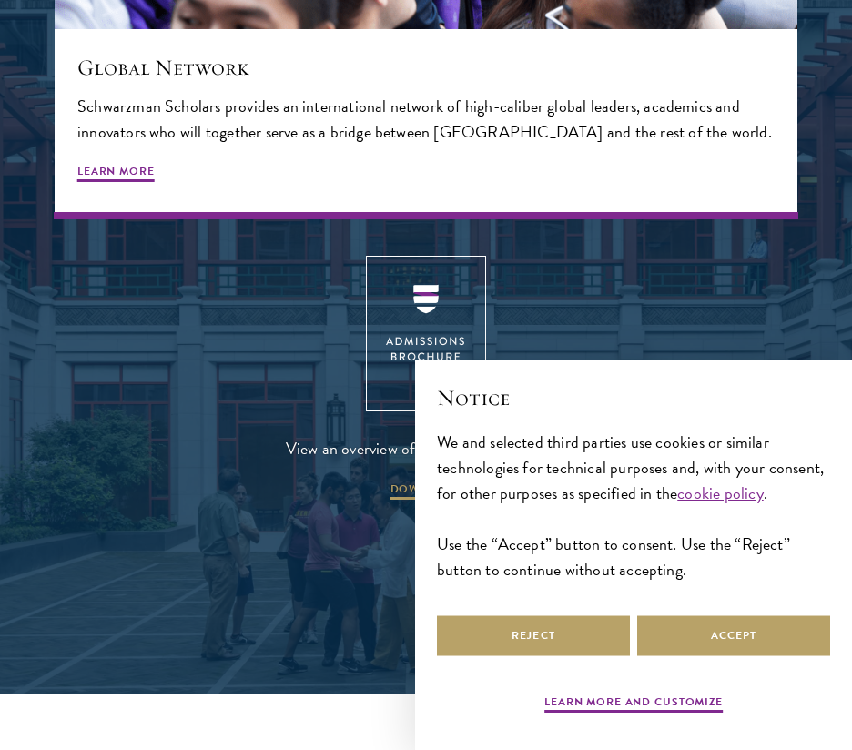
scroll to position [3716, 0]
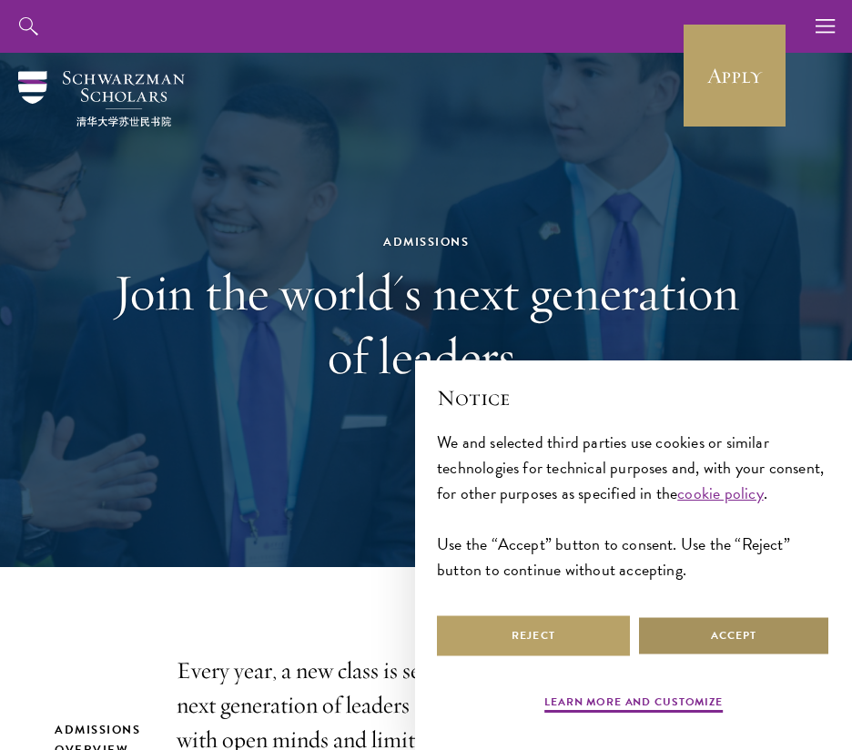
click at [670, 631] on button "Accept" at bounding box center [733, 636] width 193 height 41
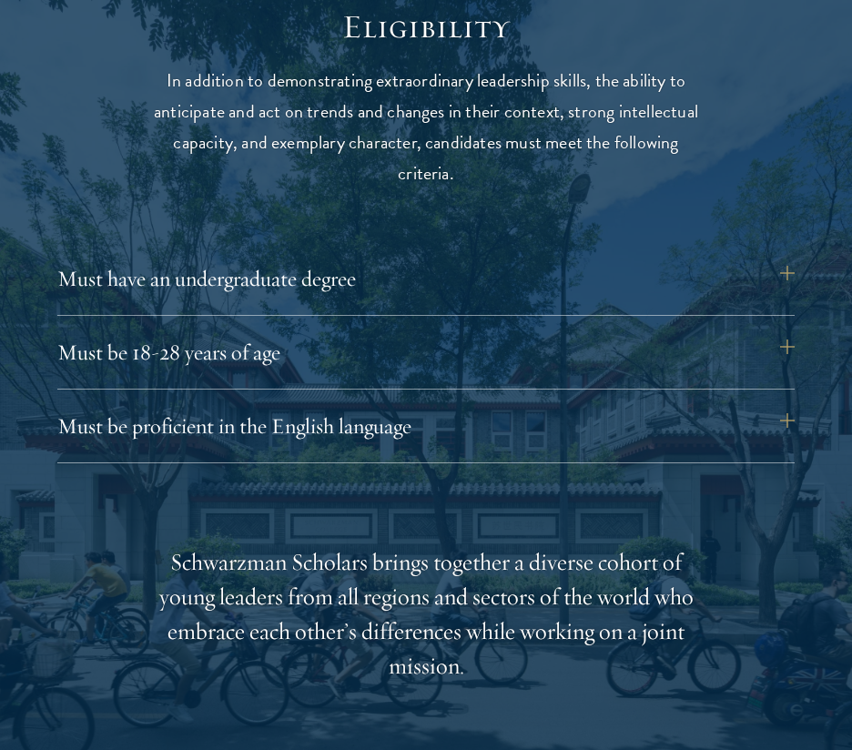
scroll to position [2236, 0]
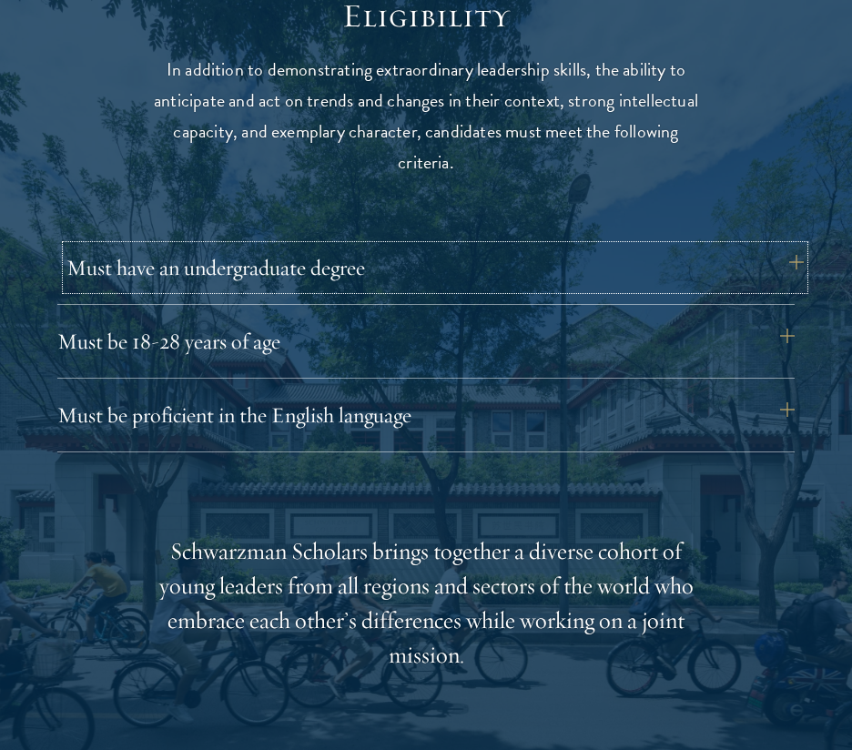
click at [762, 271] on button "Must have an undergraduate degree" at bounding box center [435, 268] width 738 height 44
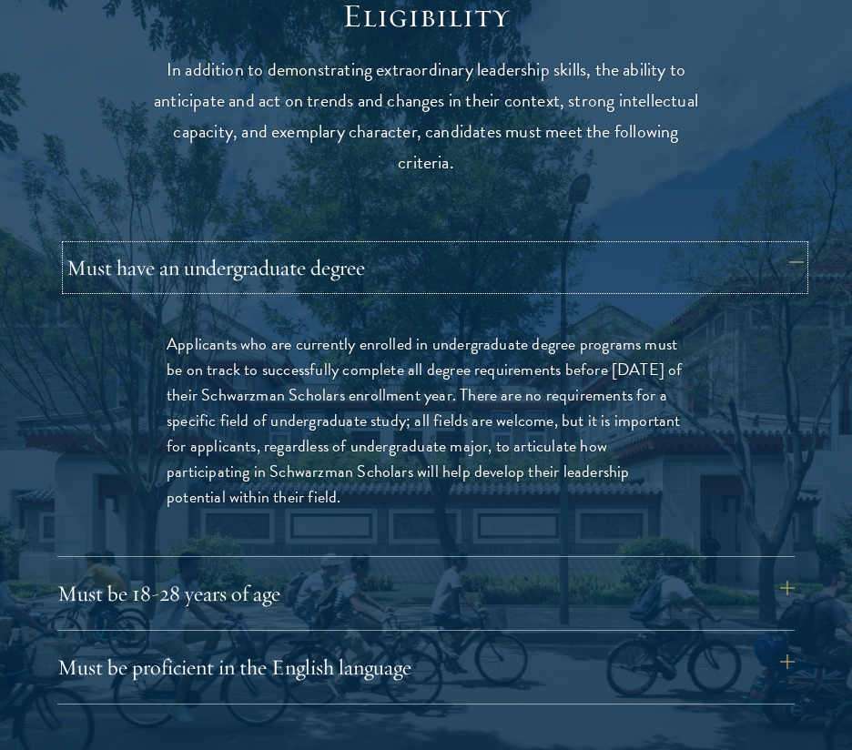
click at [762, 271] on button "Must have an undergraduate degree" at bounding box center [435, 268] width 738 height 44
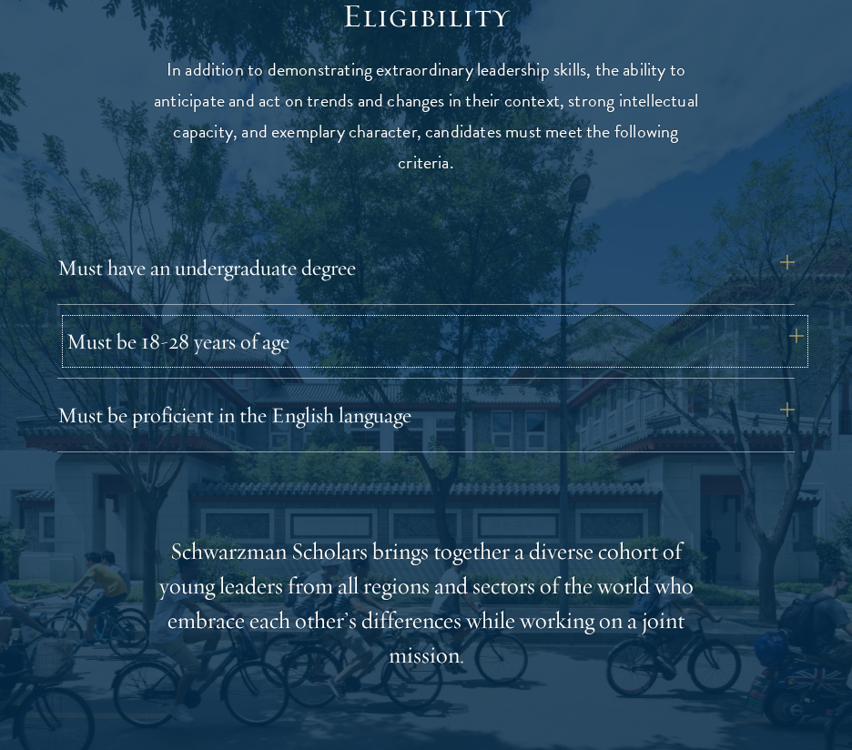
click at [720, 352] on button "Must be 18-28 years of age" at bounding box center [435, 342] width 738 height 44
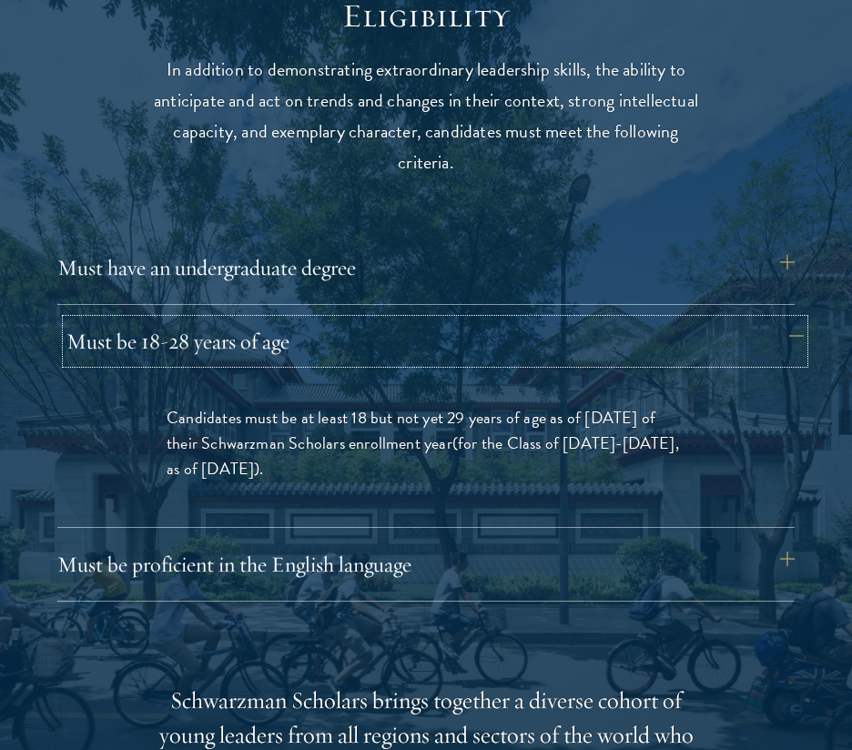
click at [720, 352] on button "Must be 18-28 years of age" at bounding box center [435, 342] width 738 height 44
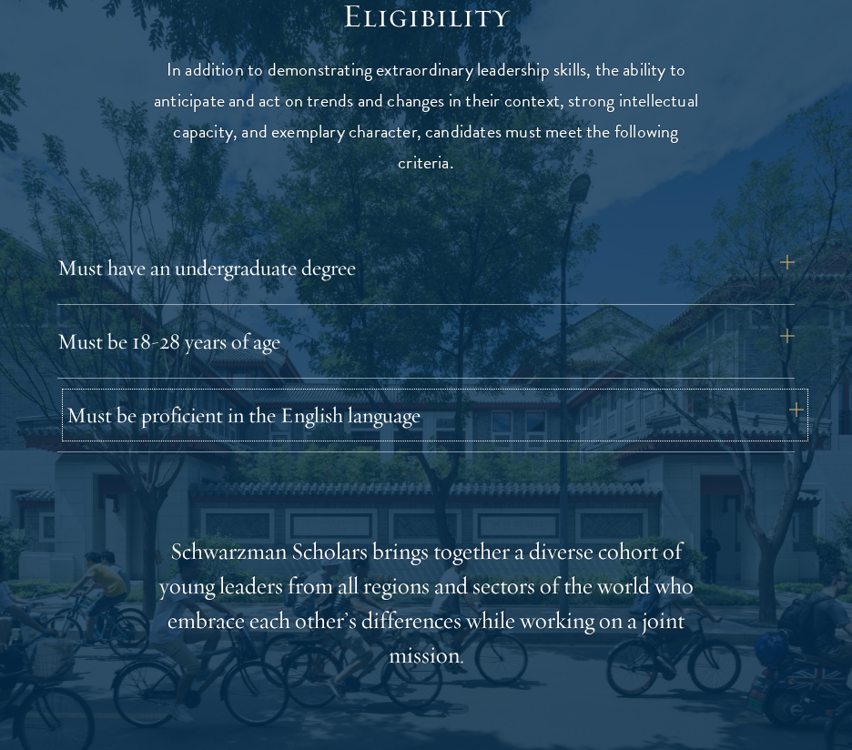
click at [654, 434] on button "Must be proficient in the English language" at bounding box center [435, 415] width 738 height 44
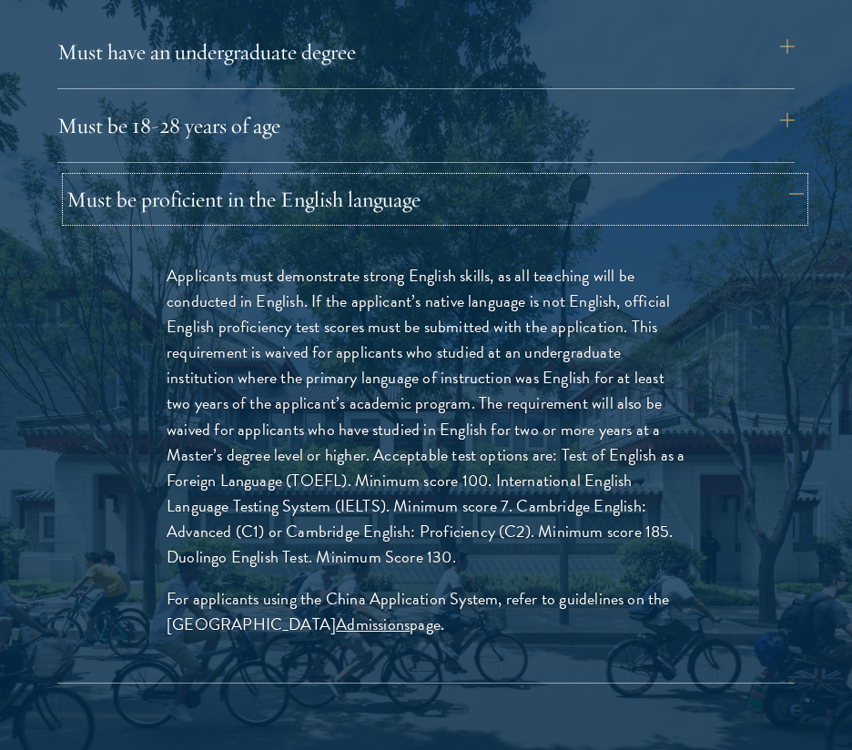
scroll to position [2468, 0]
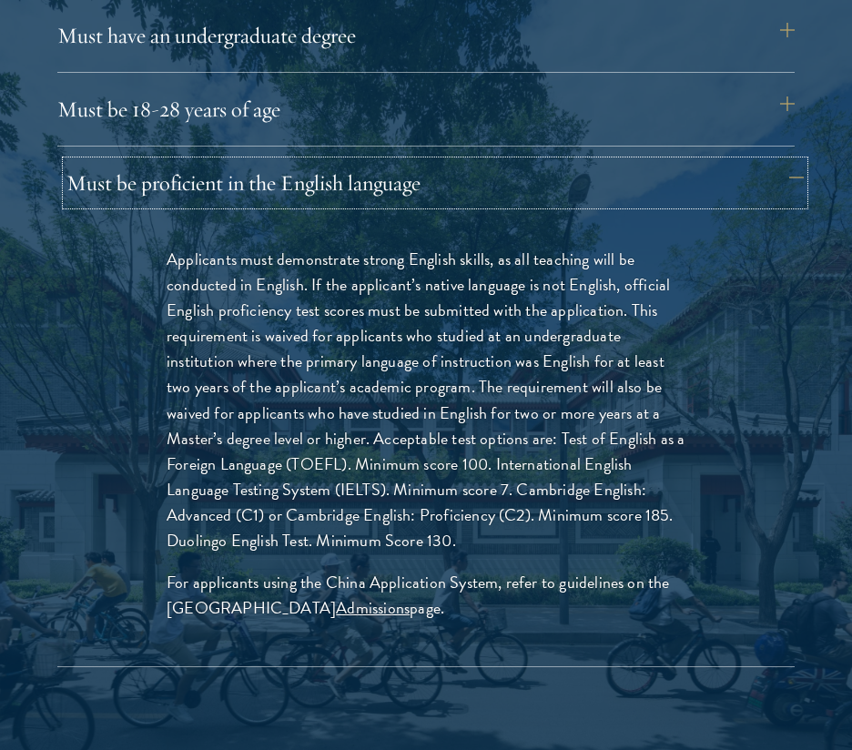
click at [713, 186] on button "Must be proficient in the English language" at bounding box center [435, 183] width 738 height 44
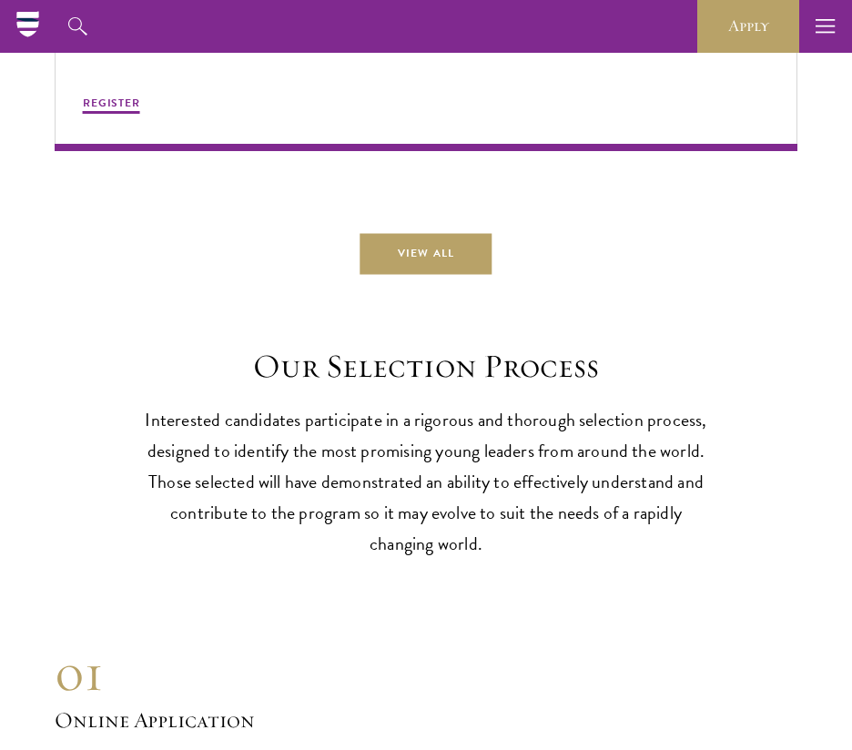
scroll to position [5270, 0]
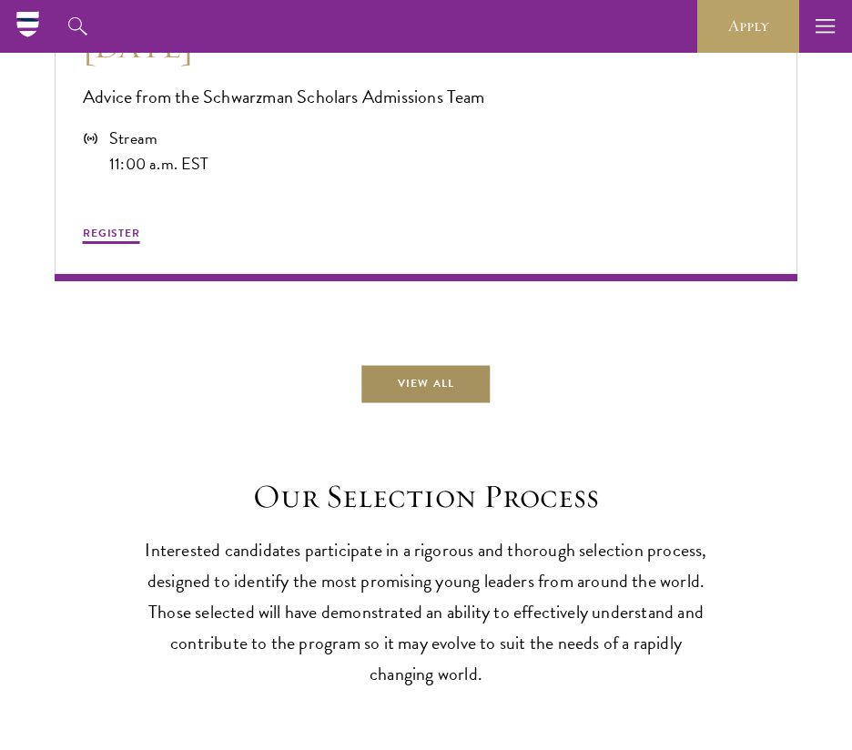
click at [386, 404] on link "View All" at bounding box center [426, 383] width 132 height 41
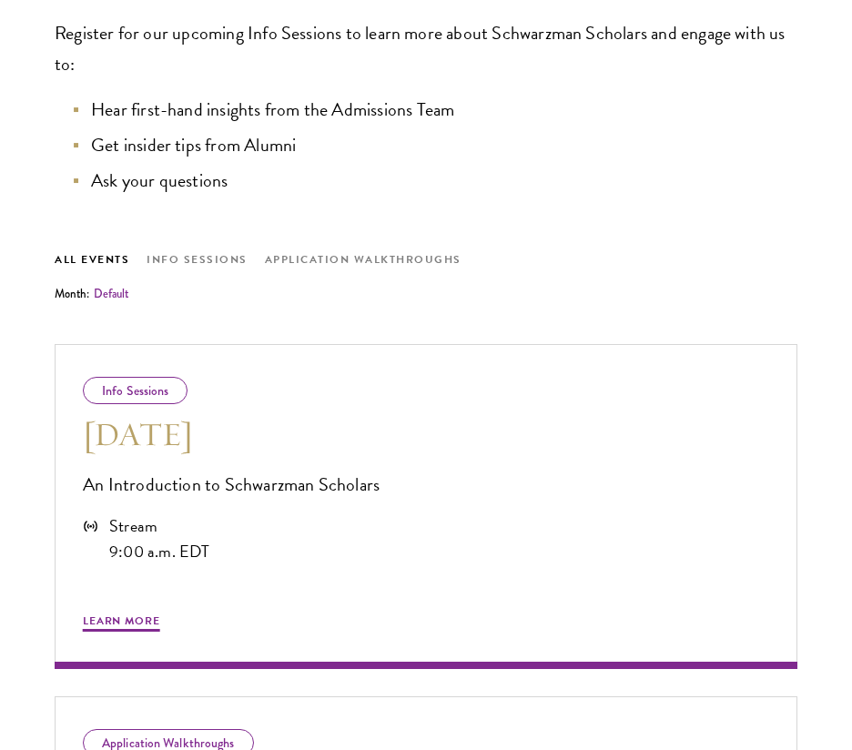
scroll to position [598, 0]
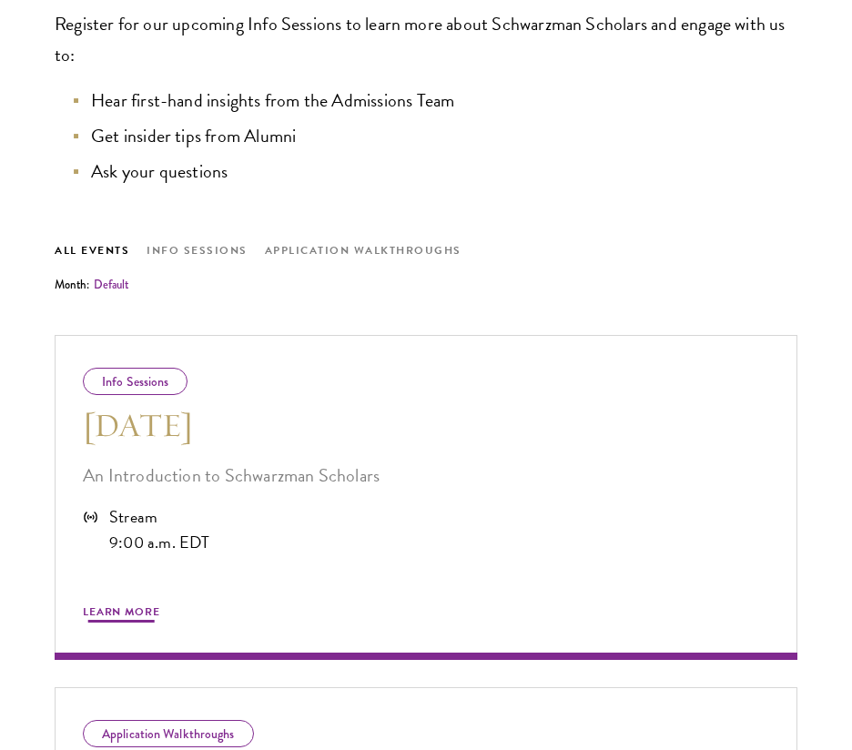
click at [129, 611] on span "Learn More" at bounding box center [121, 615] width 77 height 22
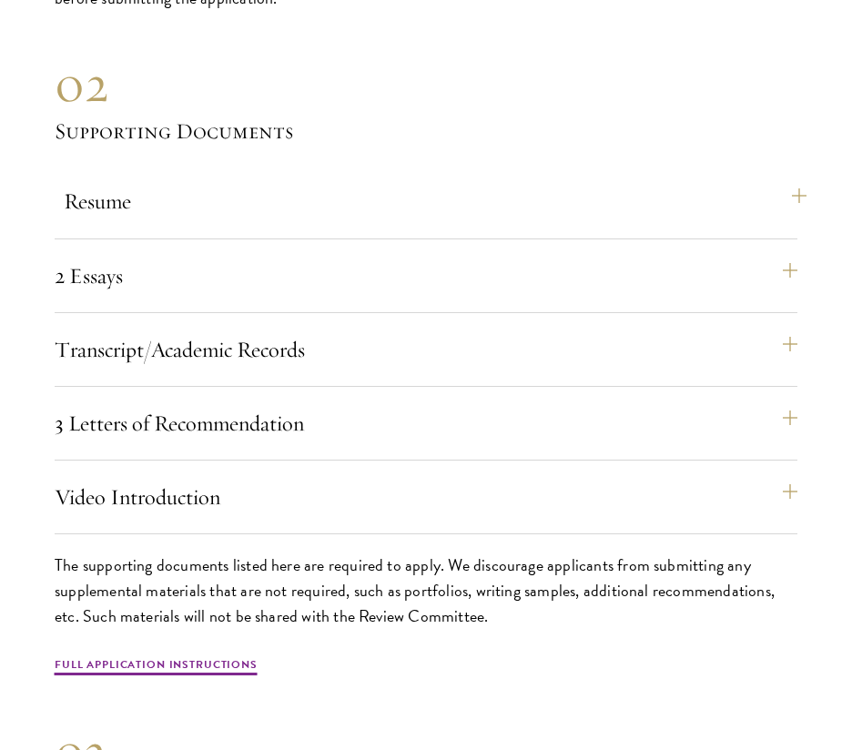
scroll to position [6265, 0]
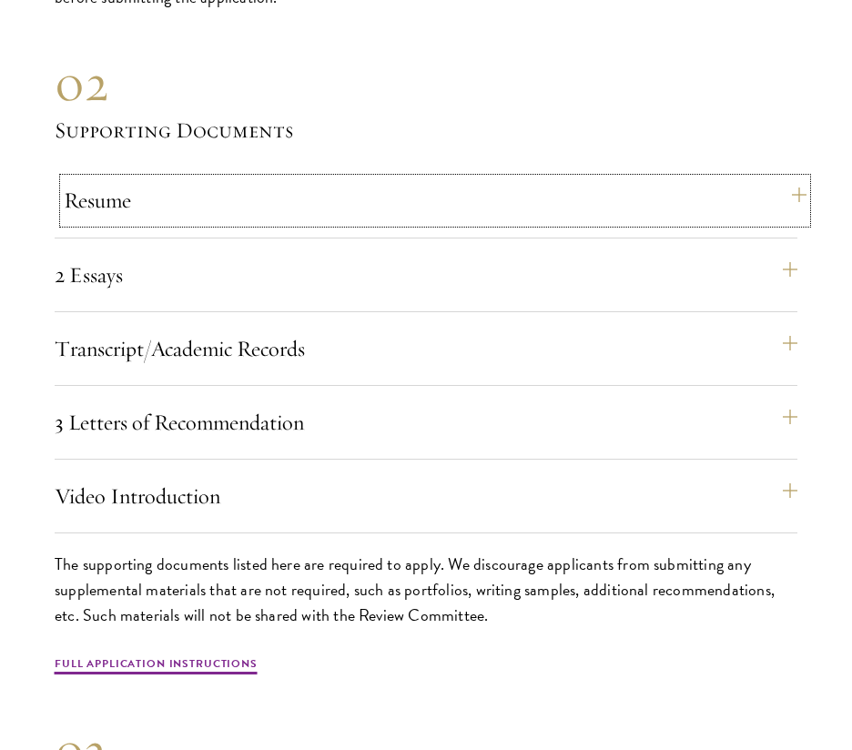
click at [794, 222] on button "Resume" at bounding box center [435, 200] width 743 height 44
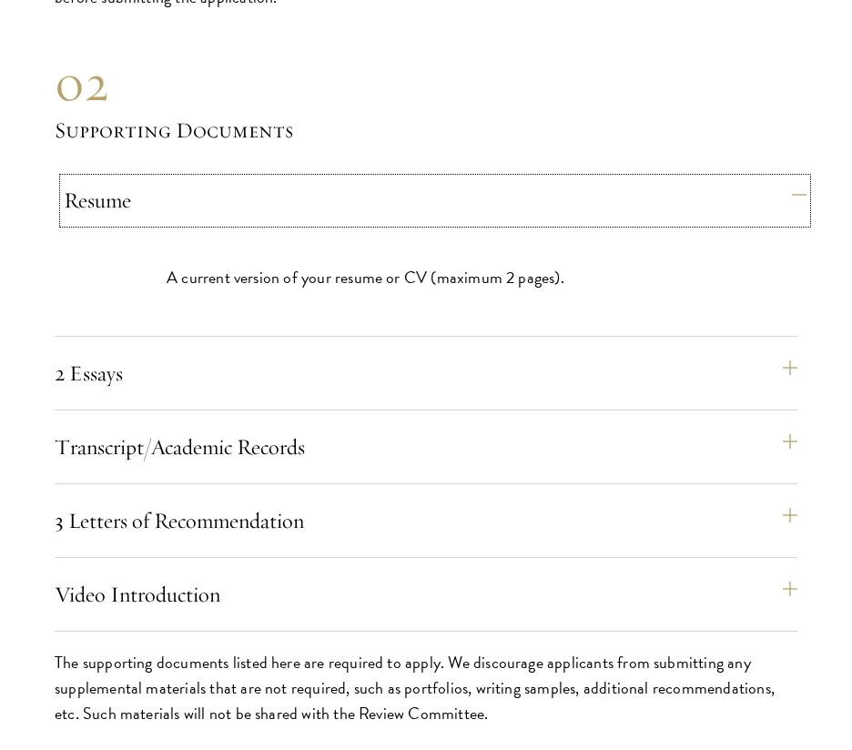
click at [795, 222] on button "Resume" at bounding box center [435, 200] width 743 height 44
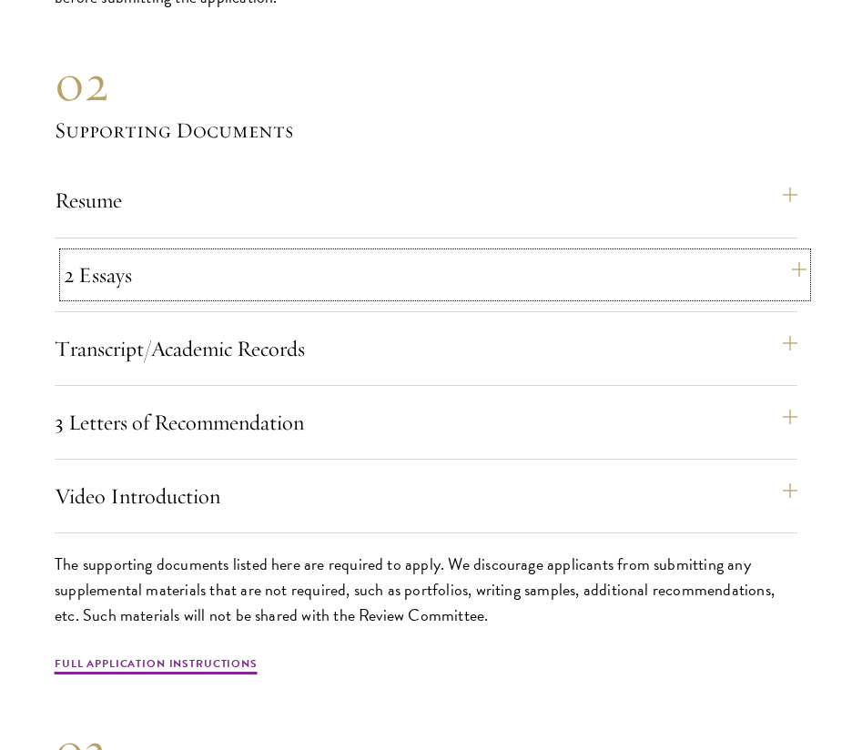
click at [774, 292] on button "2 Essays" at bounding box center [435, 275] width 743 height 44
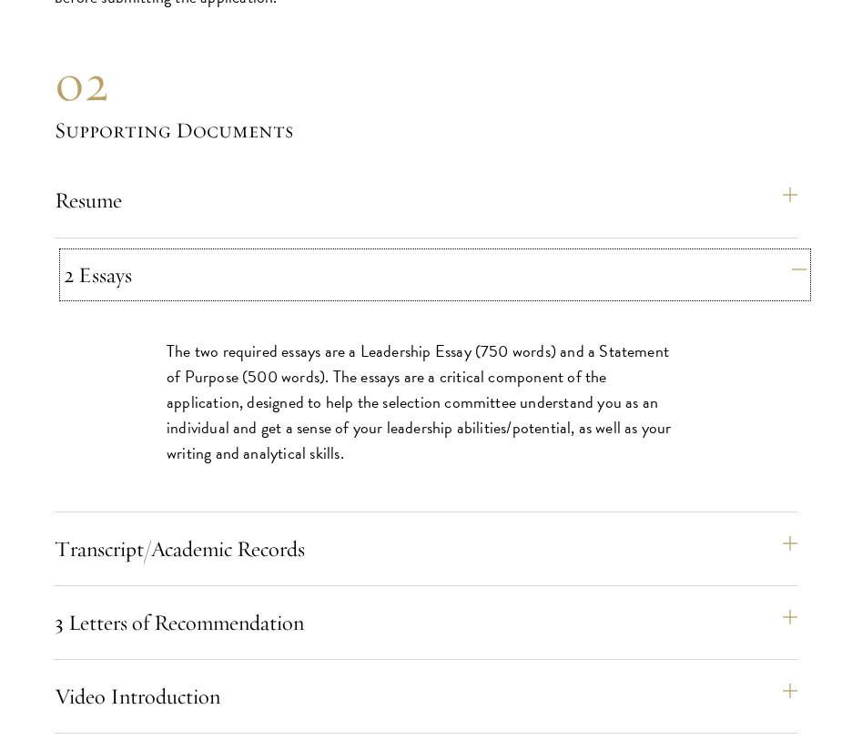
click at [774, 292] on button "2 Essays" at bounding box center [435, 275] width 743 height 44
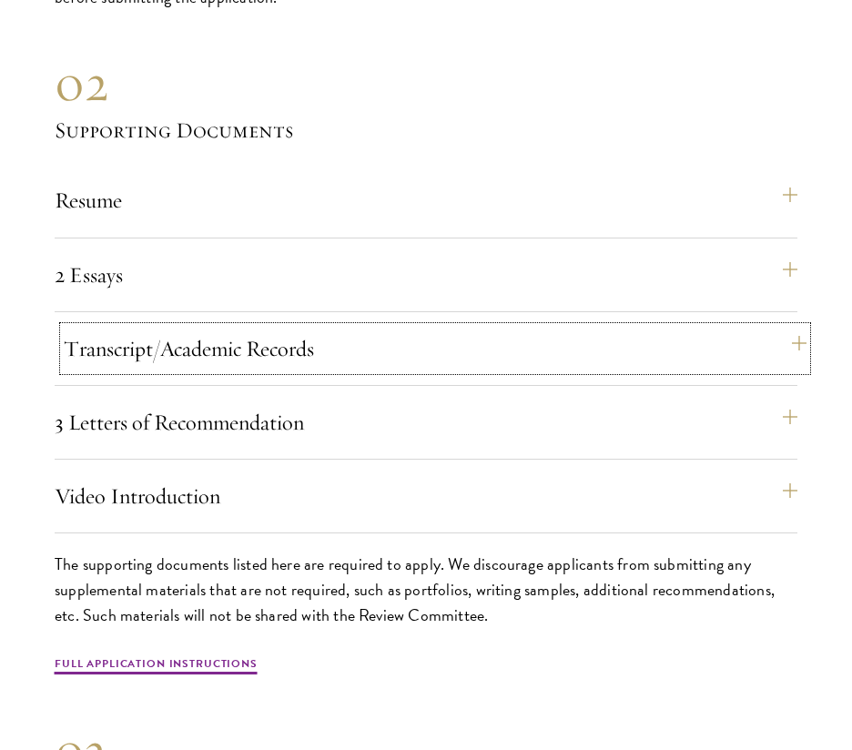
click at [752, 371] on button "Transcript/Academic Records" at bounding box center [435, 349] width 743 height 44
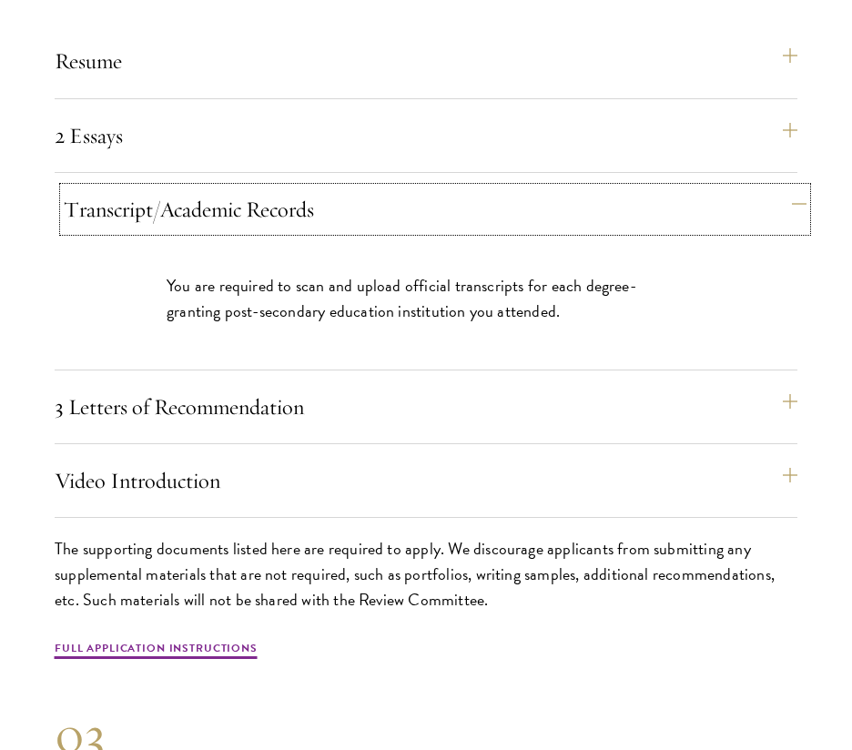
scroll to position [6436, 0]
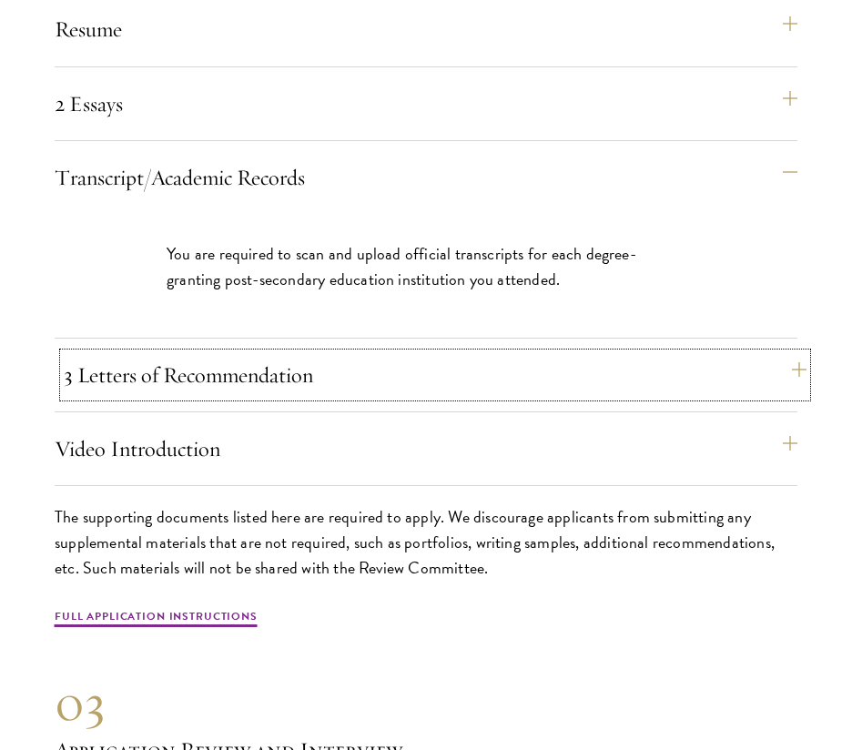
click at [692, 395] on button "3 Letters of Recommendation" at bounding box center [435, 375] width 743 height 44
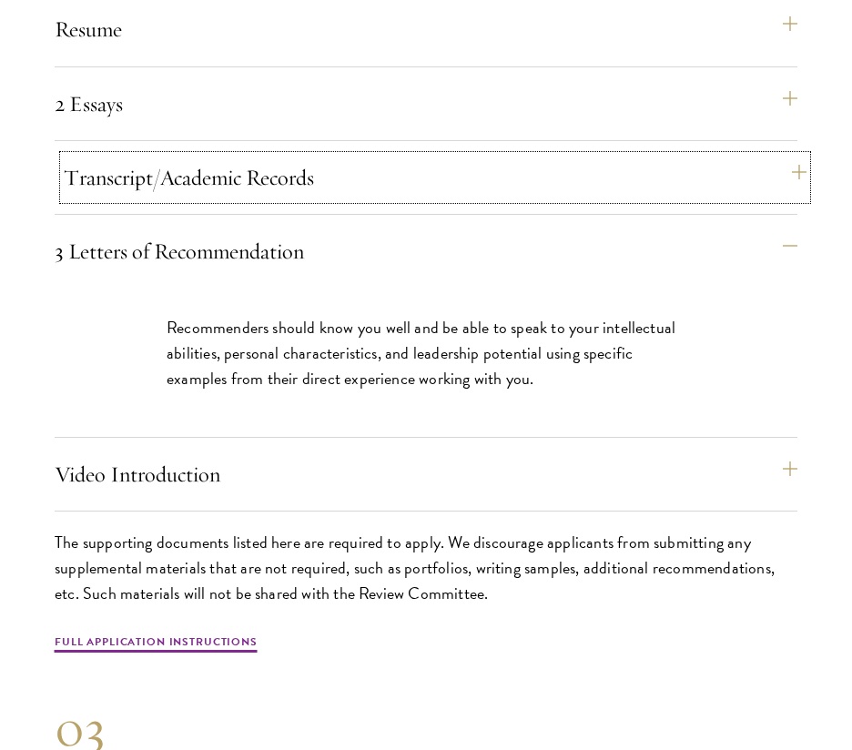
click at [737, 180] on button "Transcript/Academic Records" at bounding box center [435, 178] width 743 height 44
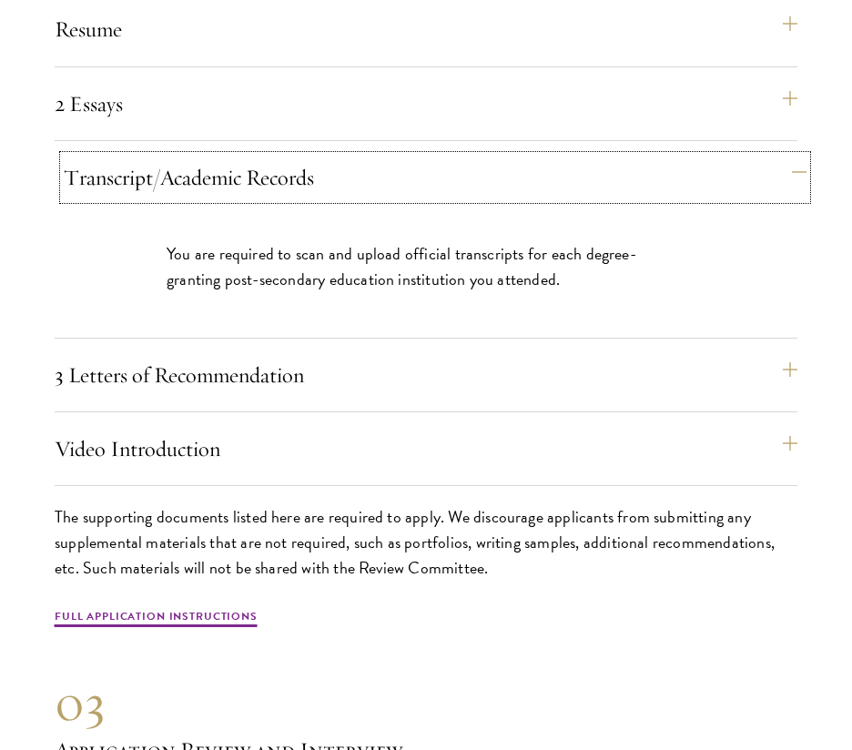
click at [737, 183] on button "Transcript/Academic Records" at bounding box center [435, 178] width 743 height 44
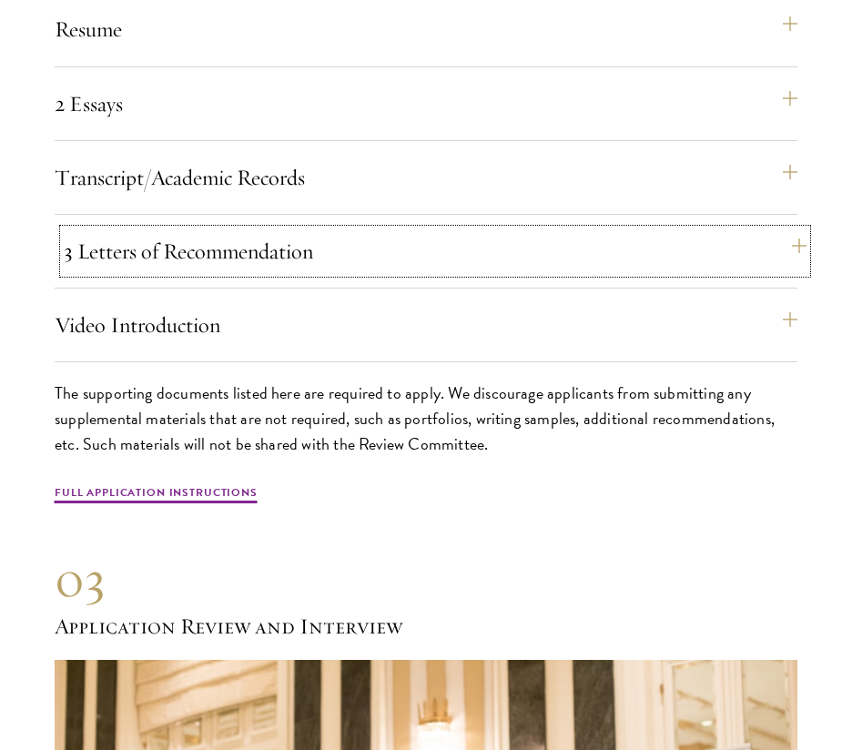
click at [726, 266] on button "3 Letters of Recommendation" at bounding box center [435, 251] width 743 height 44
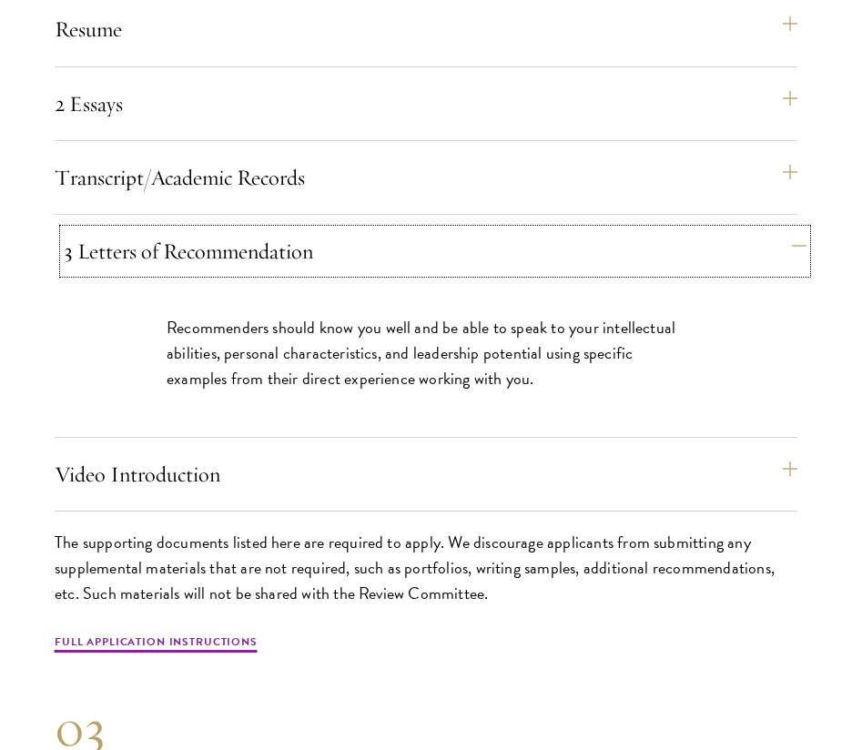
click at [726, 266] on button "3 Letters of Recommendation" at bounding box center [435, 251] width 743 height 44
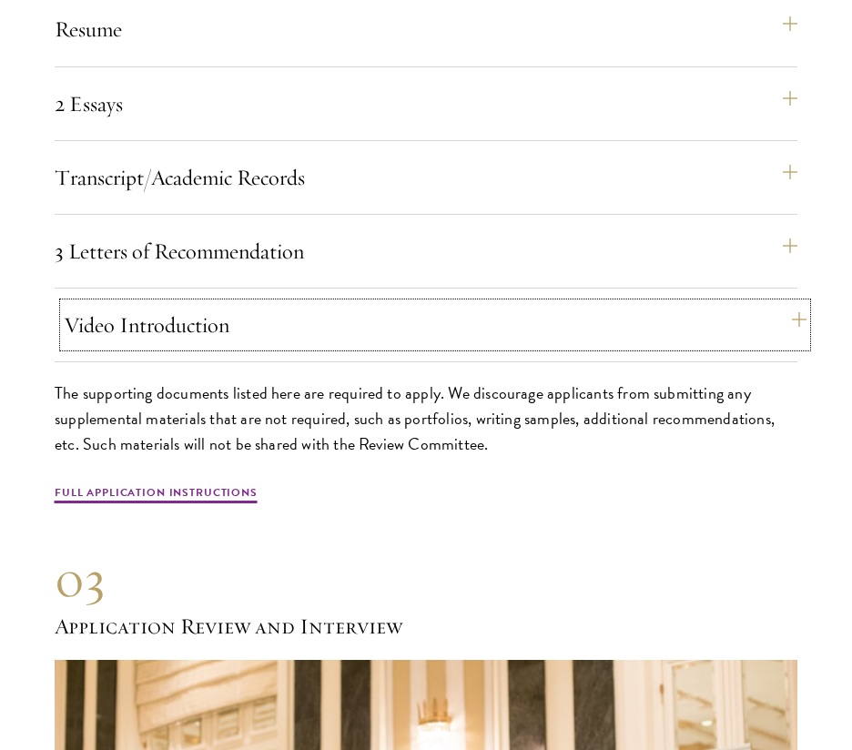
click at [676, 347] on button "Video Introduction" at bounding box center [435, 325] width 743 height 44
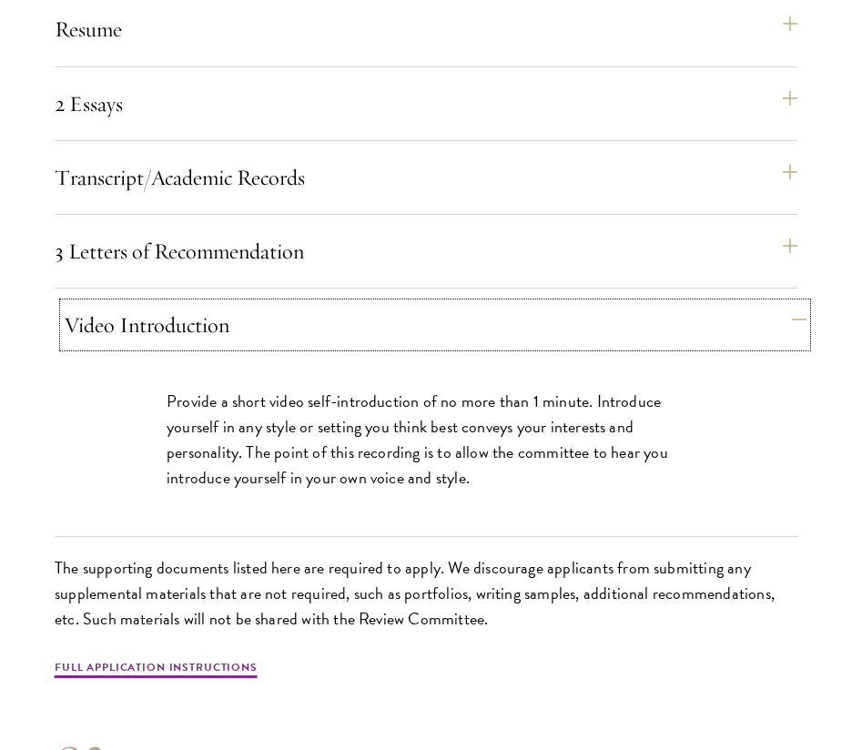
click at [677, 347] on button "Video Introduction" at bounding box center [435, 325] width 743 height 44
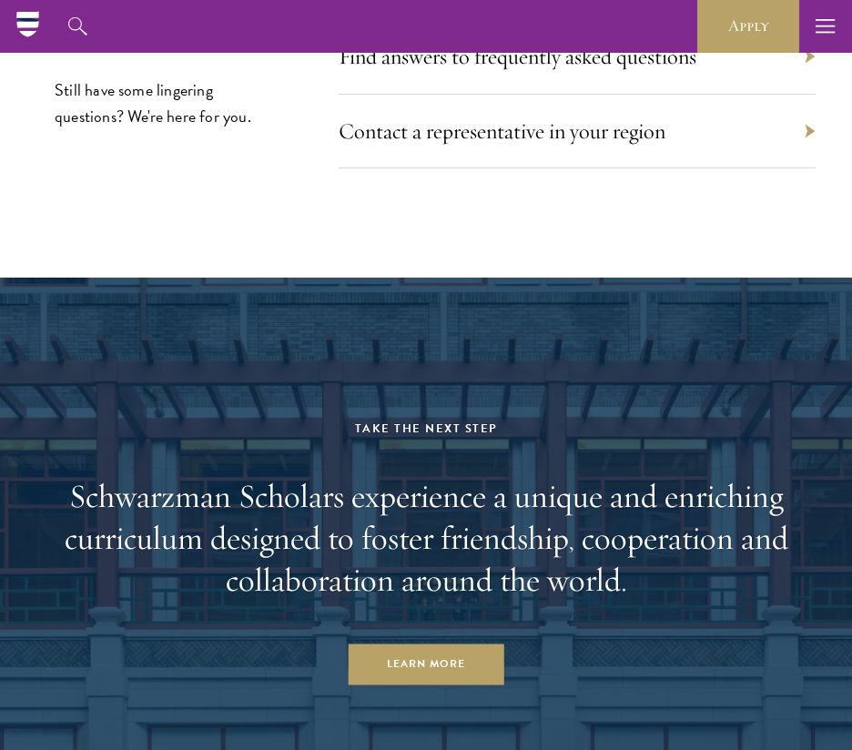
scroll to position [9647, 0]
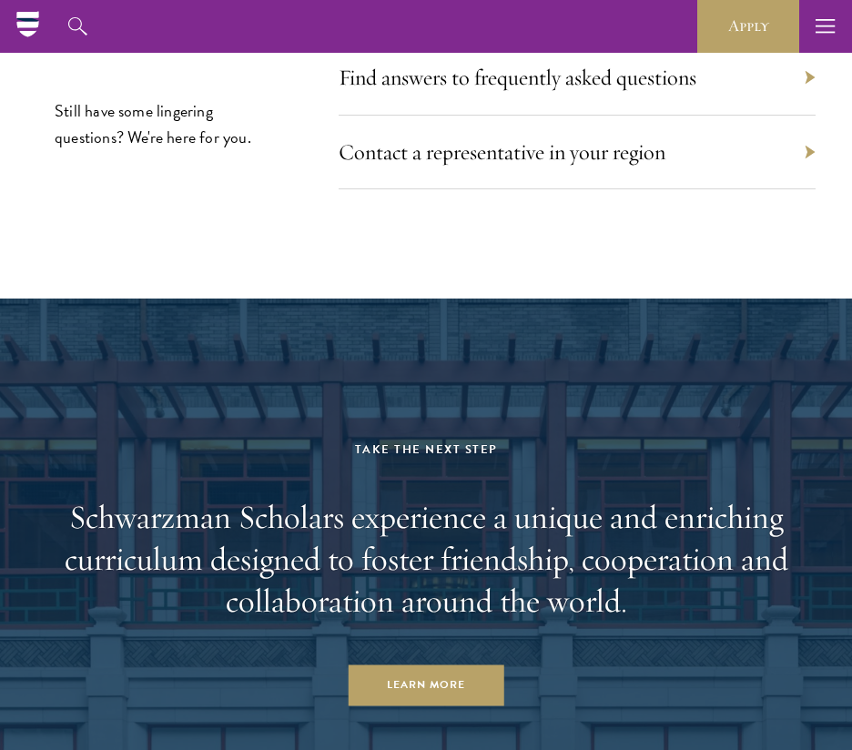
click at [719, 111] on div "Find answers to frequently asked questions" at bounding box center [577, 78] width 477 height 74
click at [807, 98] on div "Find answers to frequently asked questions" at bounding box center [577, 78] width 477 height 74
click at [566, 91] on link "Find answers to frequently asked questions" at bounding box center [527, 77] width 358 height 27
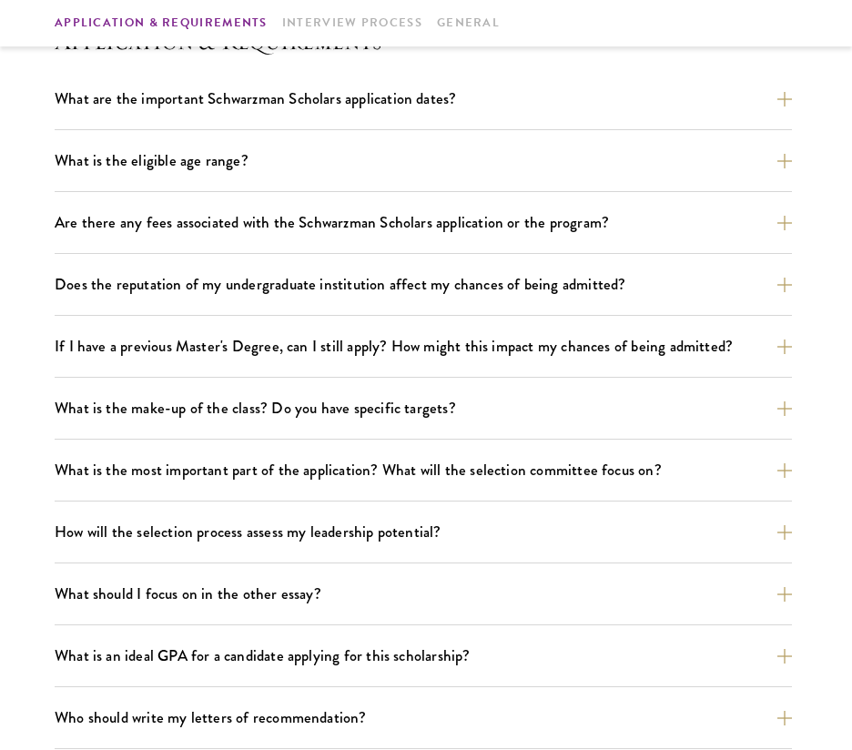
scroll to position [591, 0]
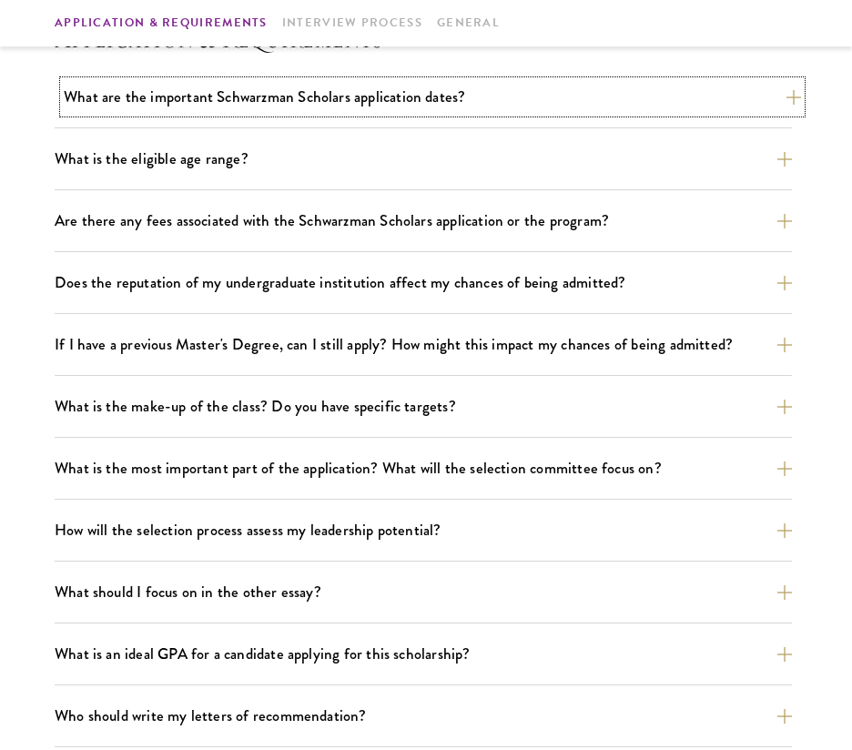
click at [596, 99] on button "What are the important Schwarzman Scholars application dates?" at bounding box center [433, 97] width 738 height 32
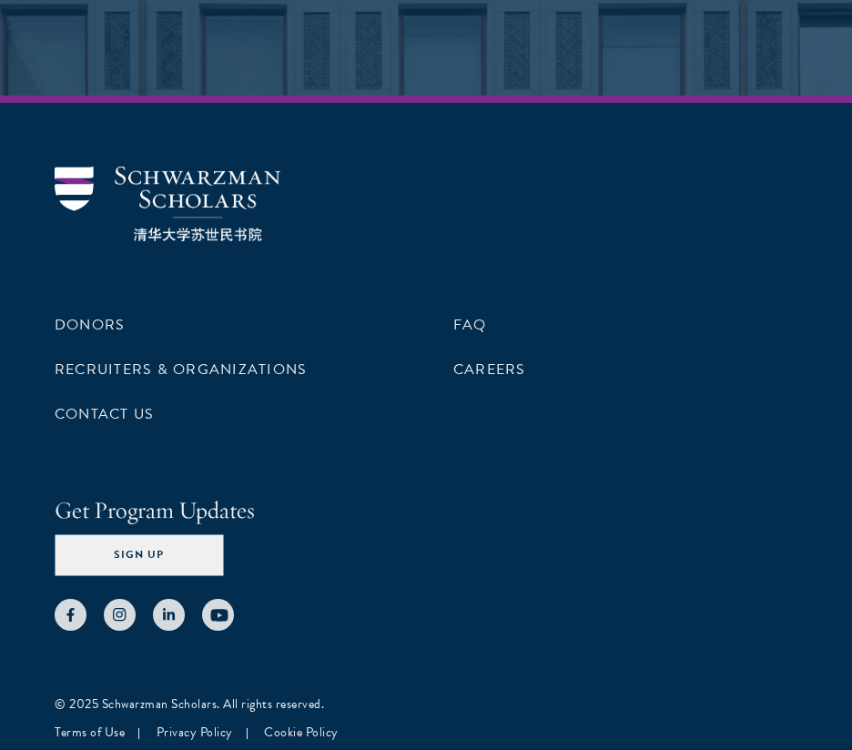
scroll to position [5162, 0]
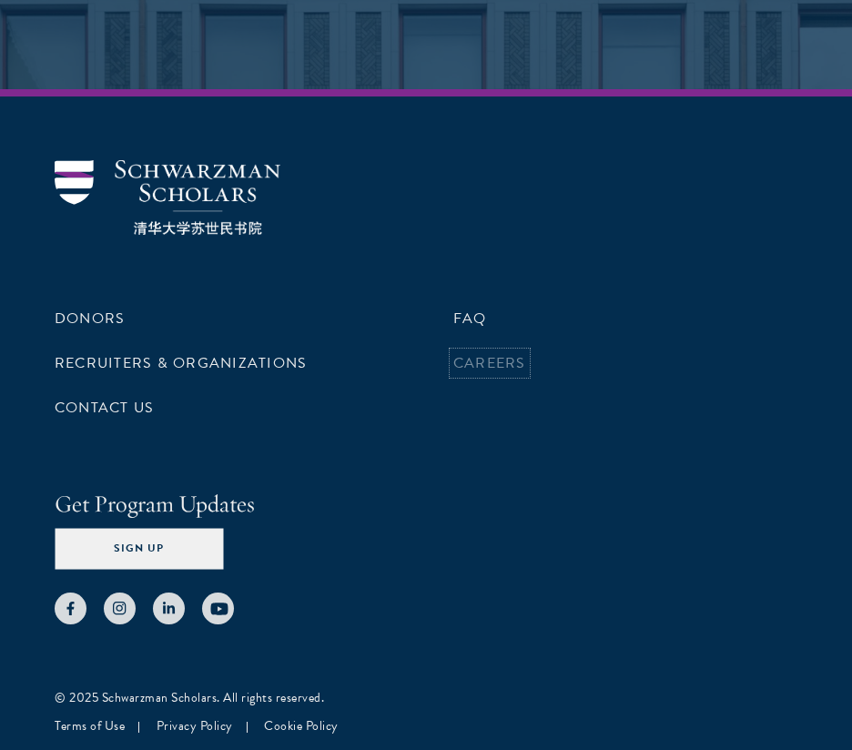
click at [482, 363] on link "Careers" at bounding box center [490, 363] width 73 height 22
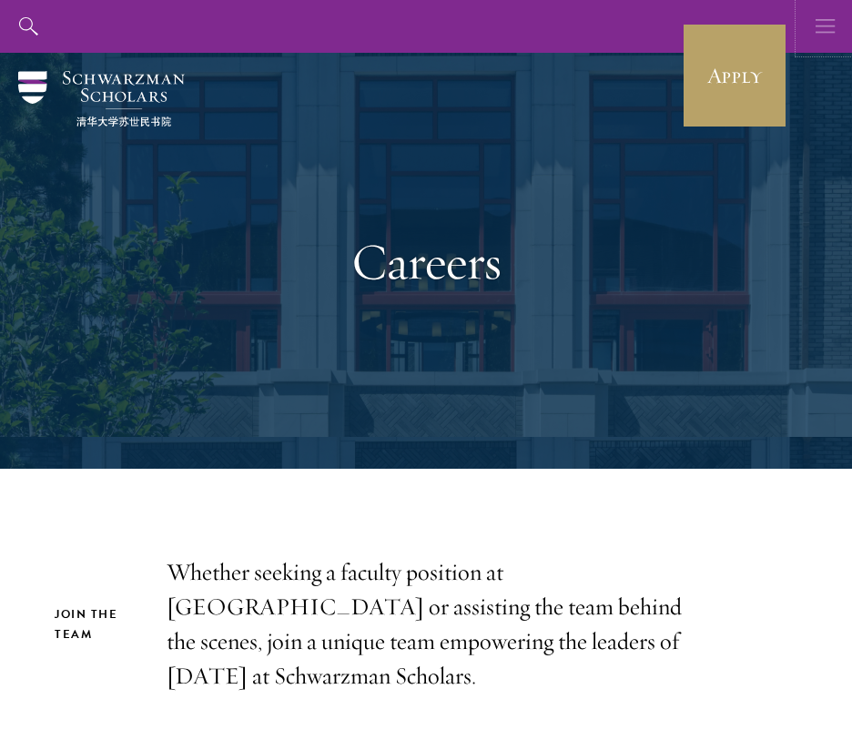
click at [823, 11] on icon "button" at bounding box center [826, 26] width 20 height 53
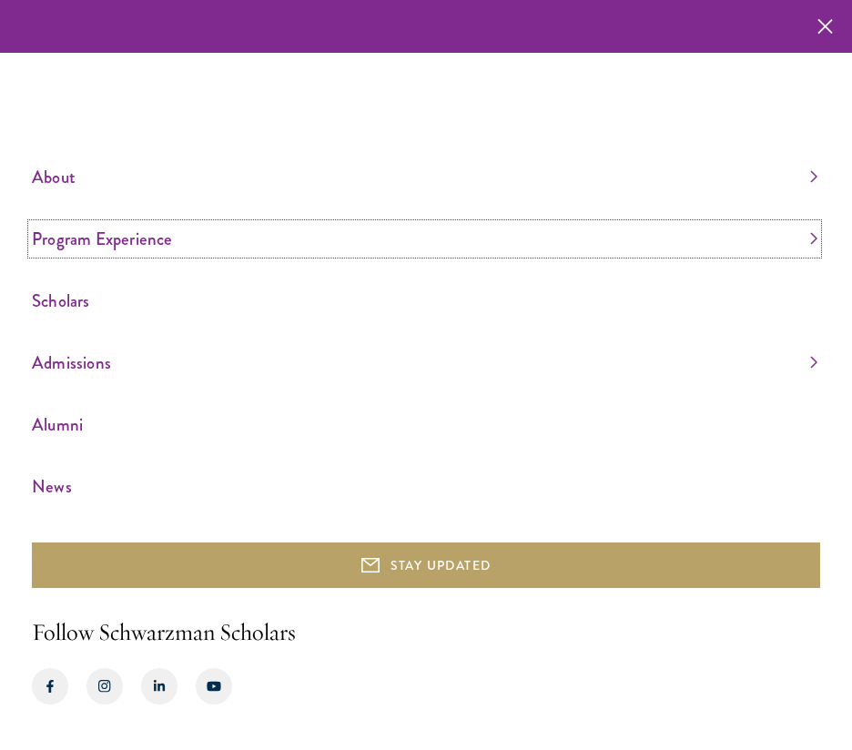
click at [534, 229] on link "Program Experience" at bounding box center [425, 239] width 786 height 30
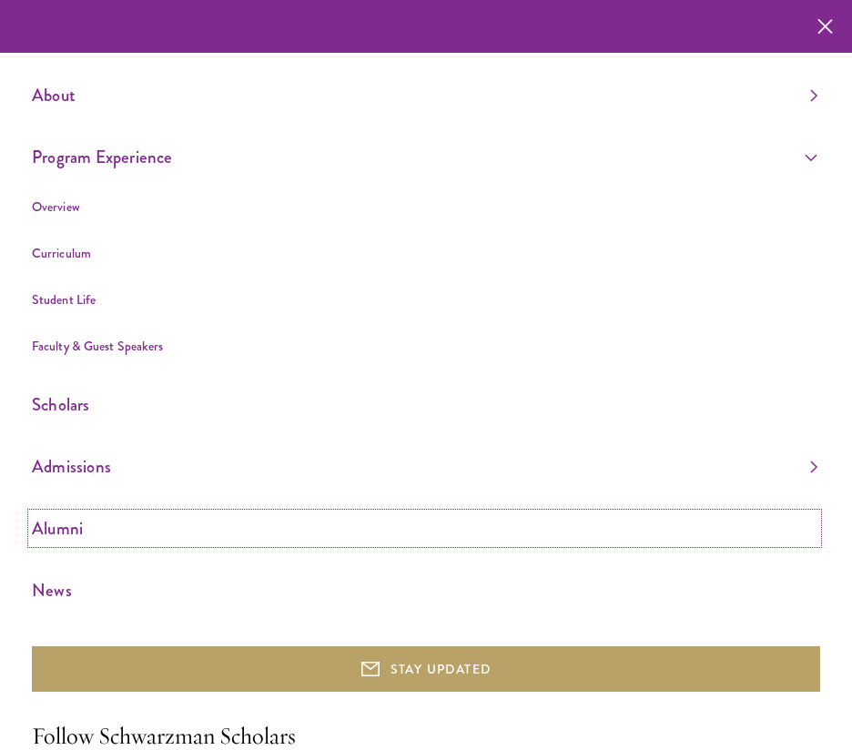
click at [73, 529] on link "Alumni" at bounding box center [425, 529] width 786 height 30
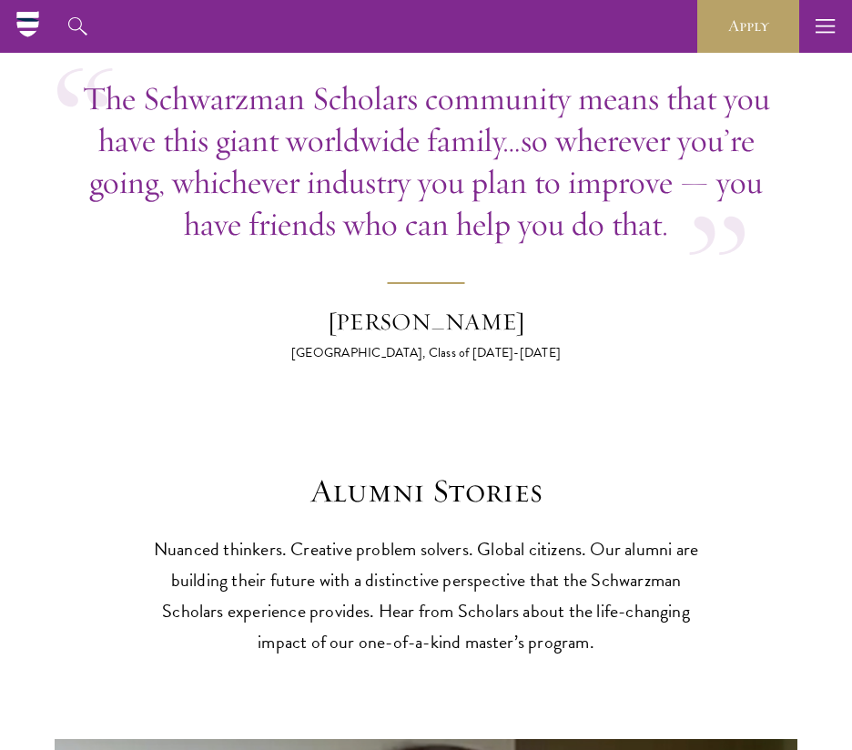
scroll to position [4616, 0]
